Goal: Task Accomplishment & Management: Manage account settings

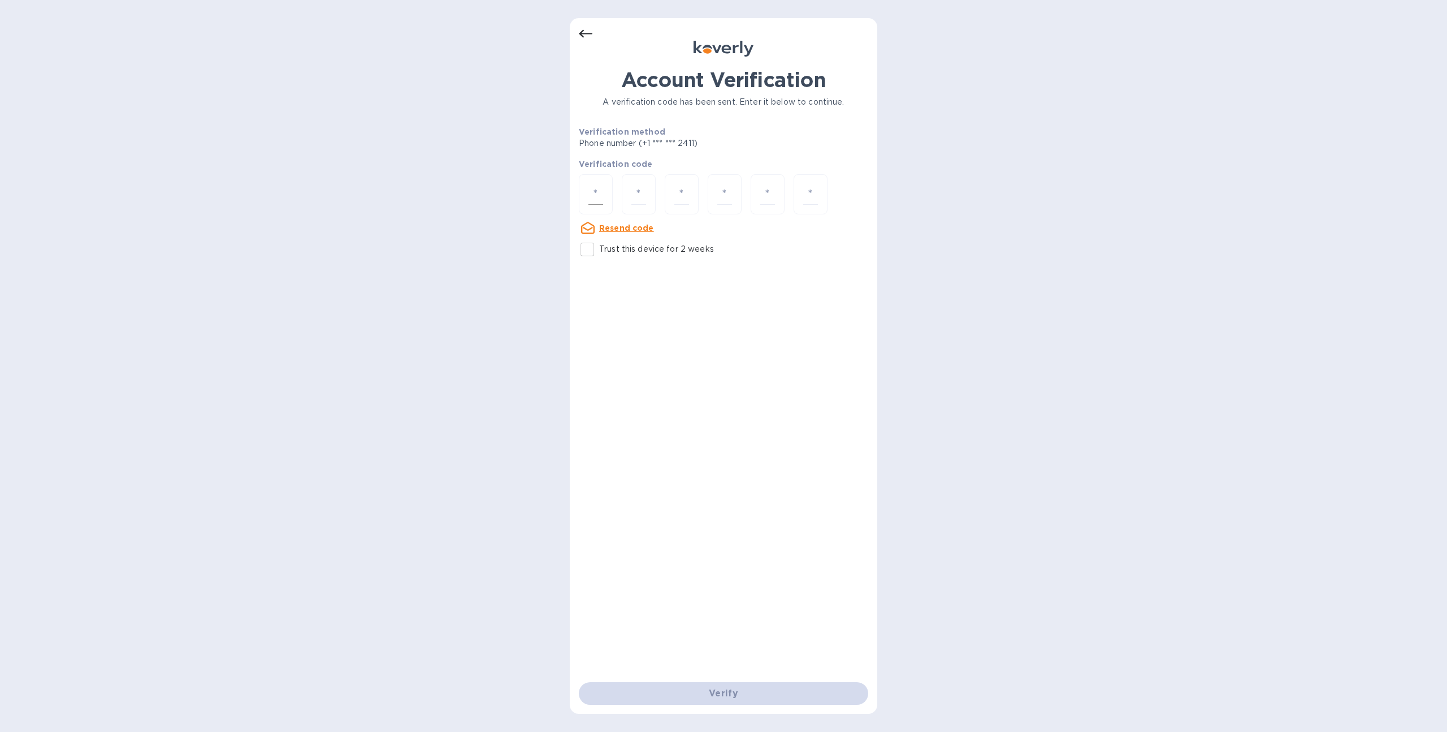
click at [603, 197] on input "number" at bounding box center [596, 194] width 15 height 21
type input "5"
type input "4"
type input "9"
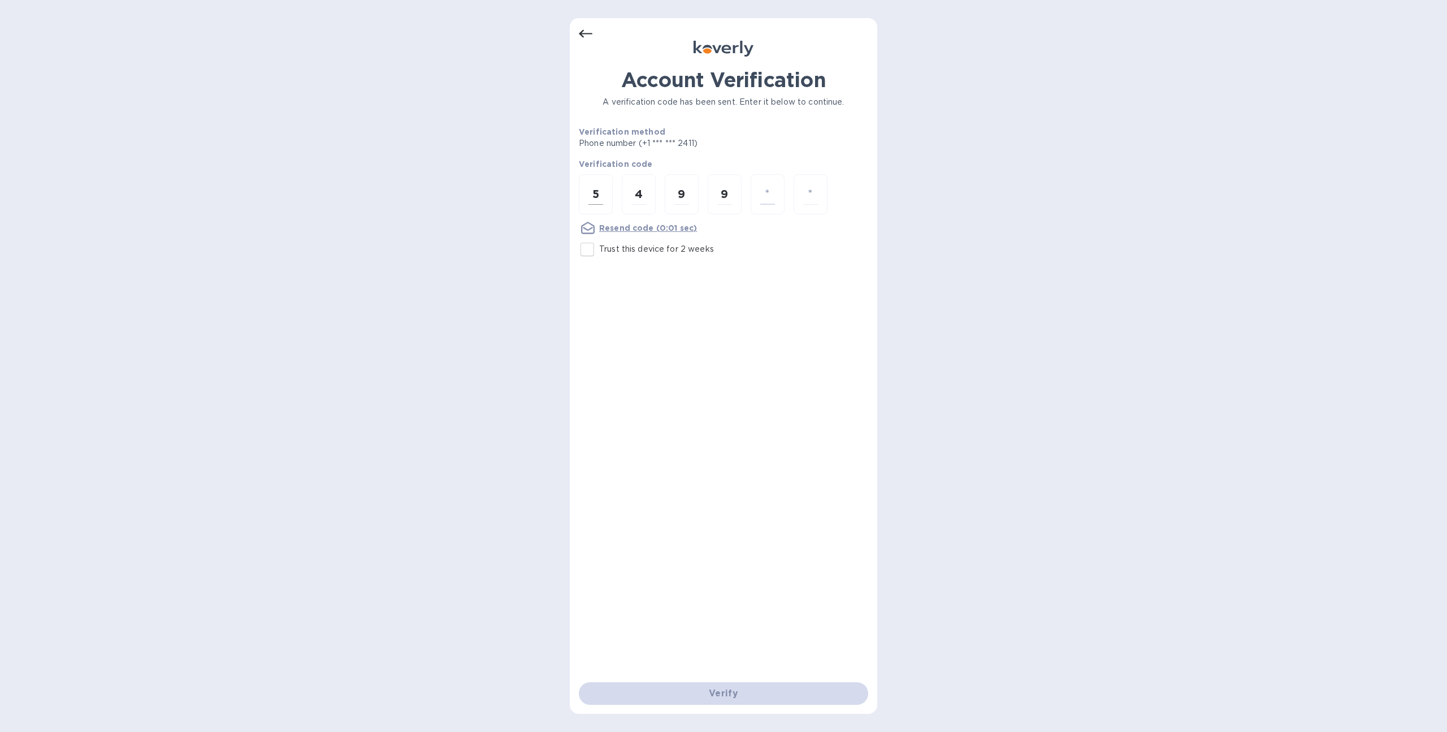
type input "3"
type input "8"
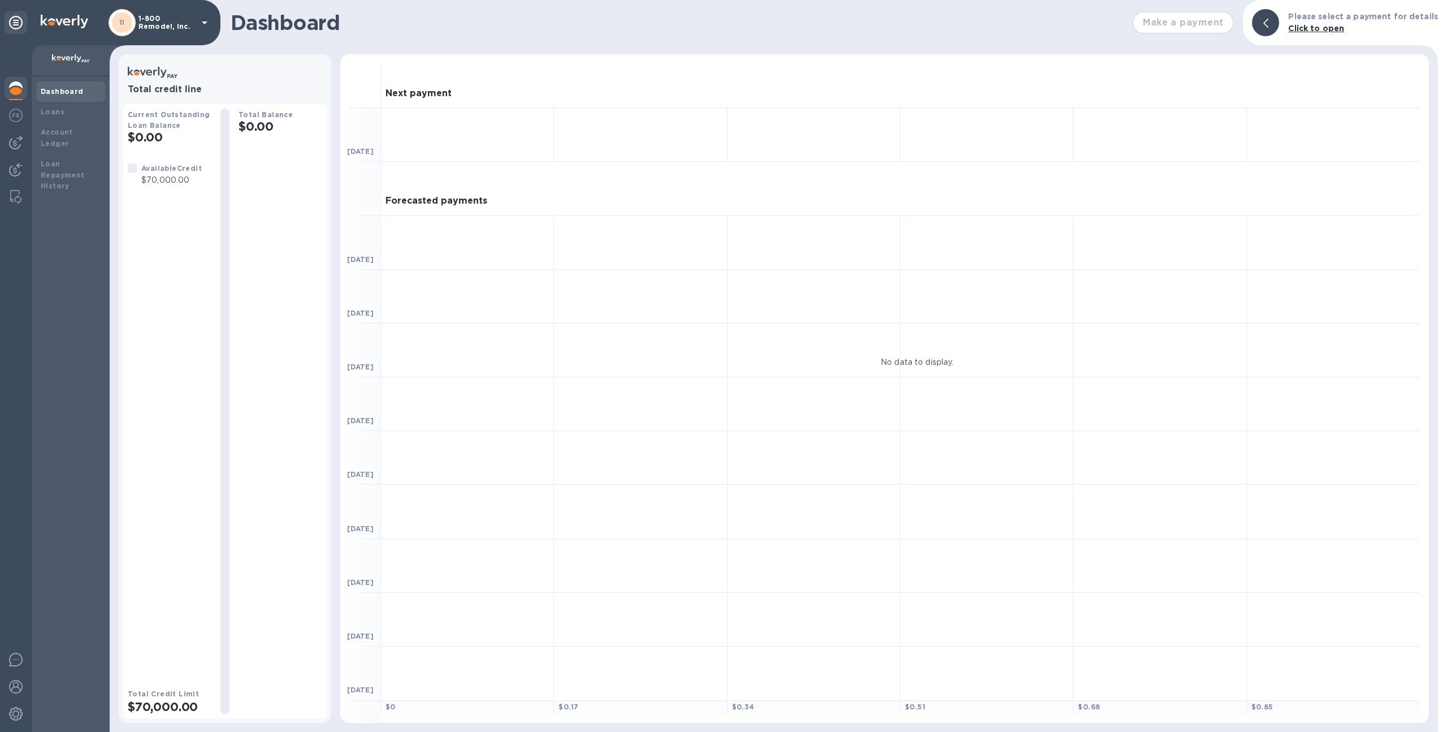
click at [152, 12] on div "1I 1-800 Remodel, Inc." at bounding box center [160, 22] width 103 height 27
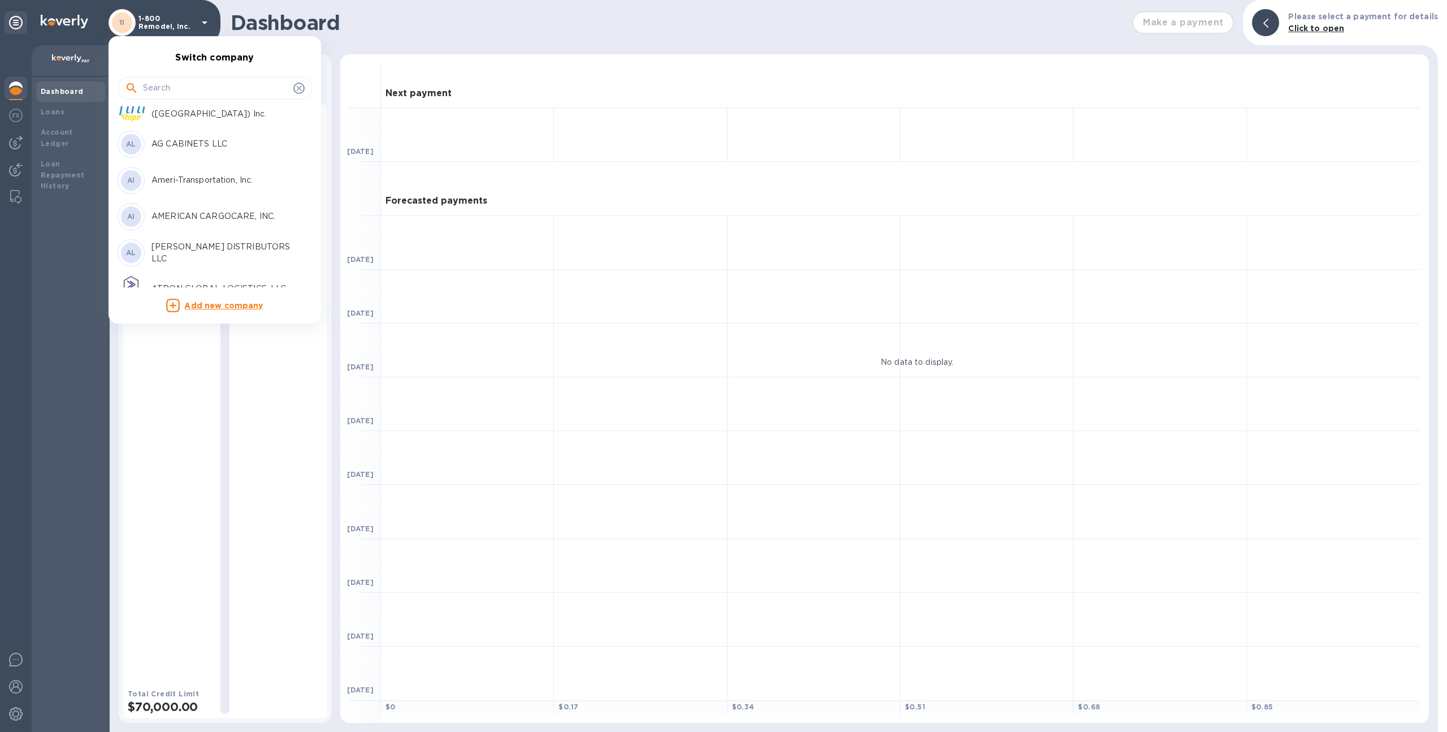
scroll to position [126, 0]
click at [206, 139] on p "AG CABINETS LLC" at bounding box center [223, 143] width 142 height 12
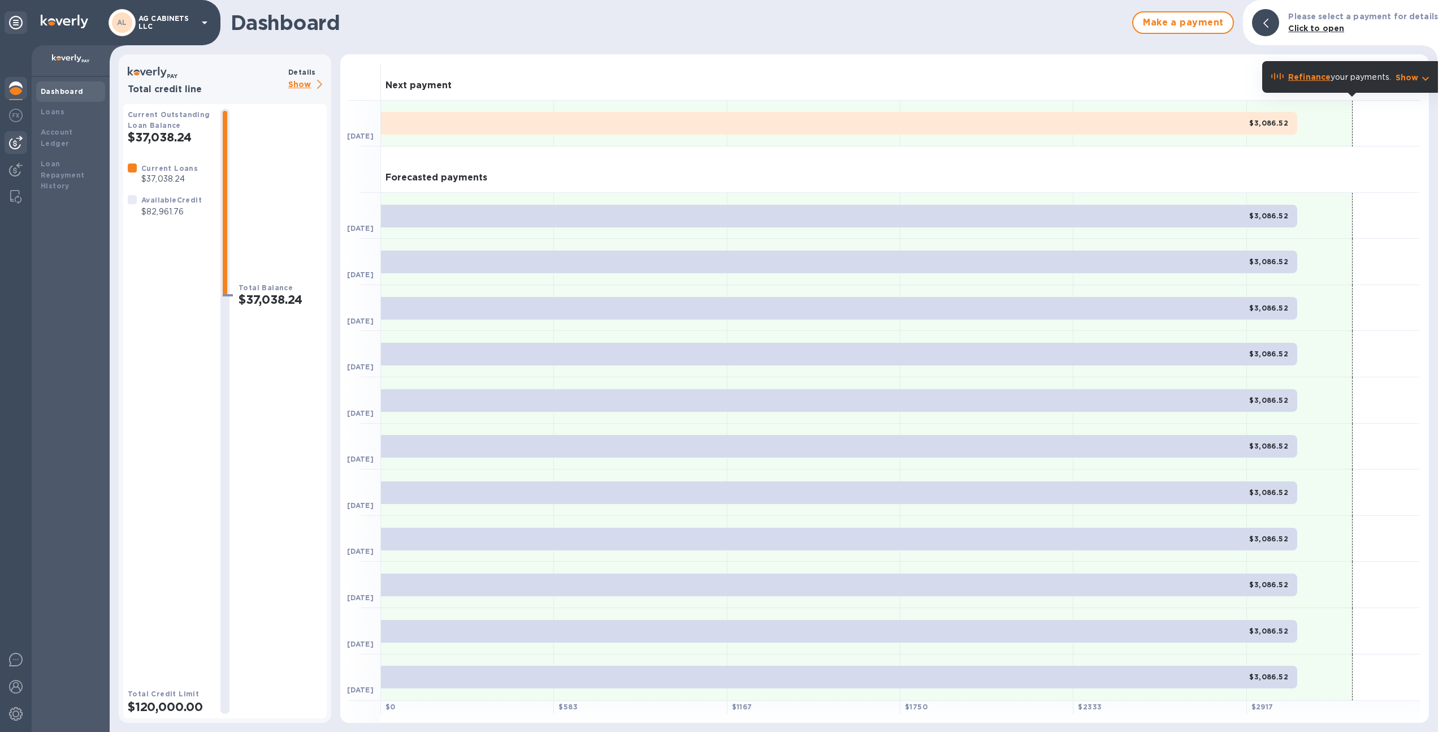
click at [11, 152] on div at bounding box center [16, 142] width 23 height 23
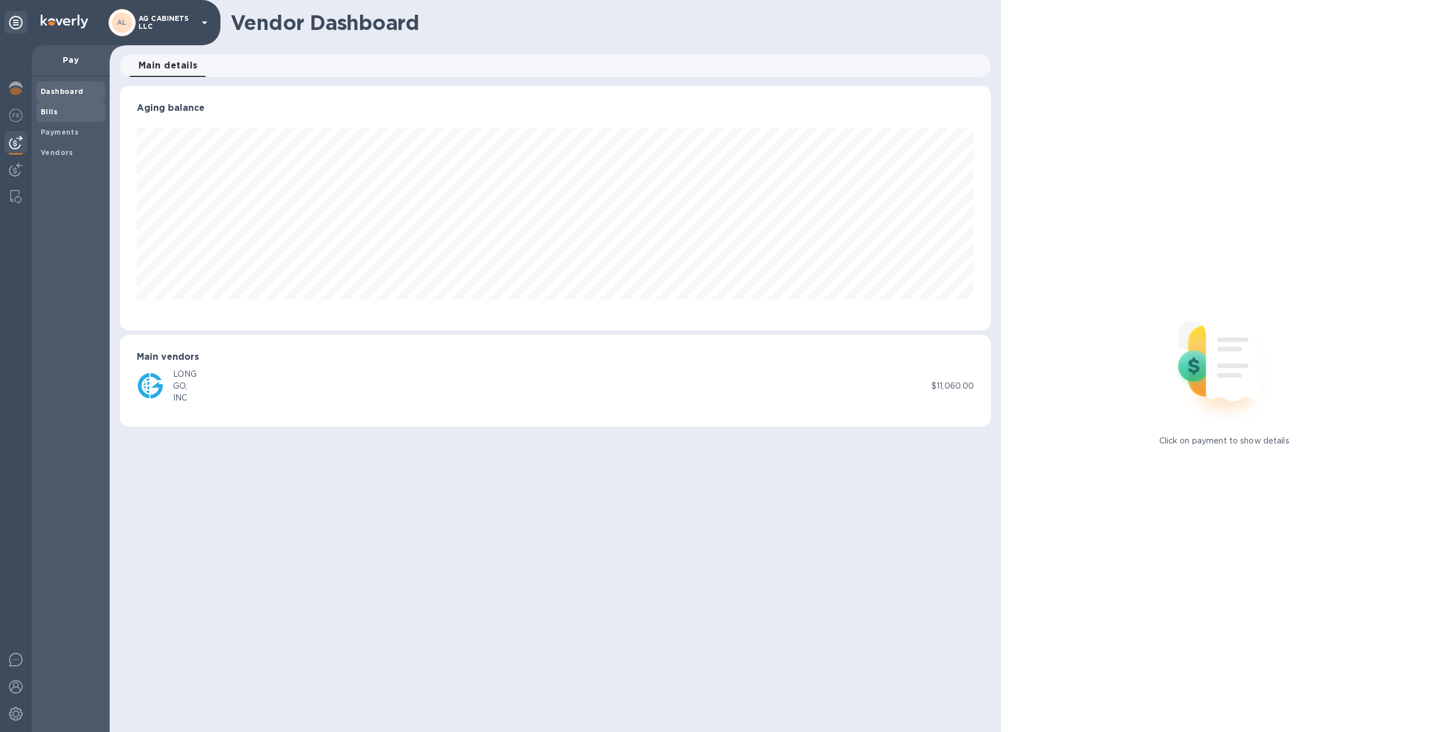
scroll to position [244, 872]
click at [71, 118] on div "Bills" at bounding box center [70, 112] width 69 height 20
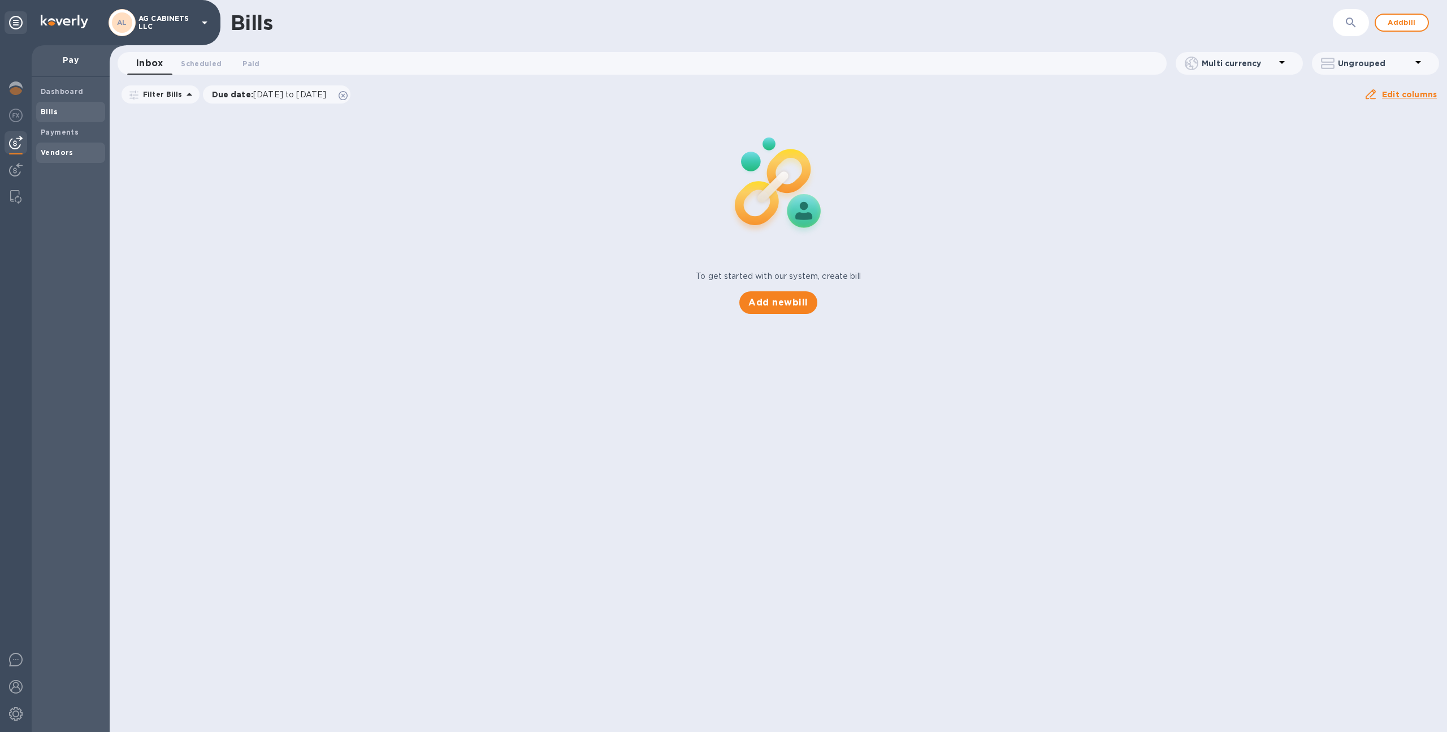
click at [87, 152] on span "Vendors" at bounding box center [71, 152] width 60 height 11
